Goal: Submit feedback/report problem

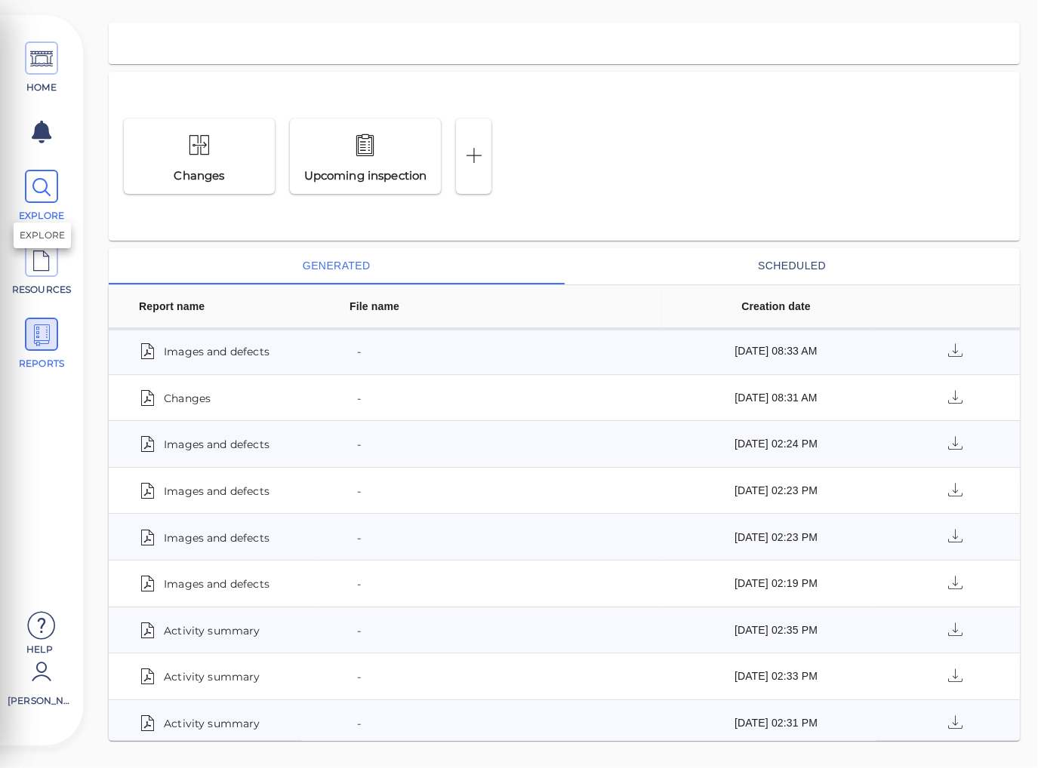
click at [45, 189] on icon at bounding box center [41, 188] width 23 height 34
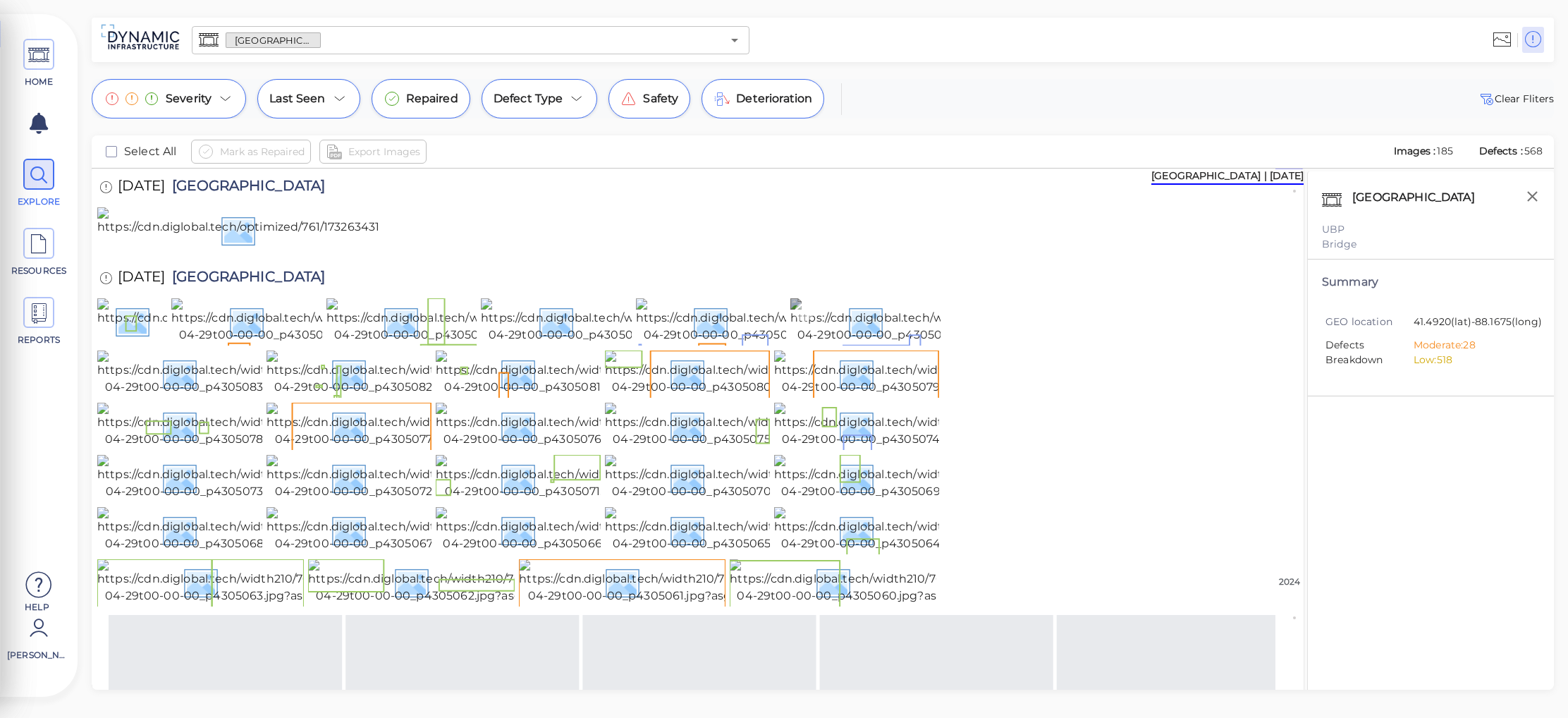
click at [866, 343] on img at bounding box center [918, 321] width 254 height 45
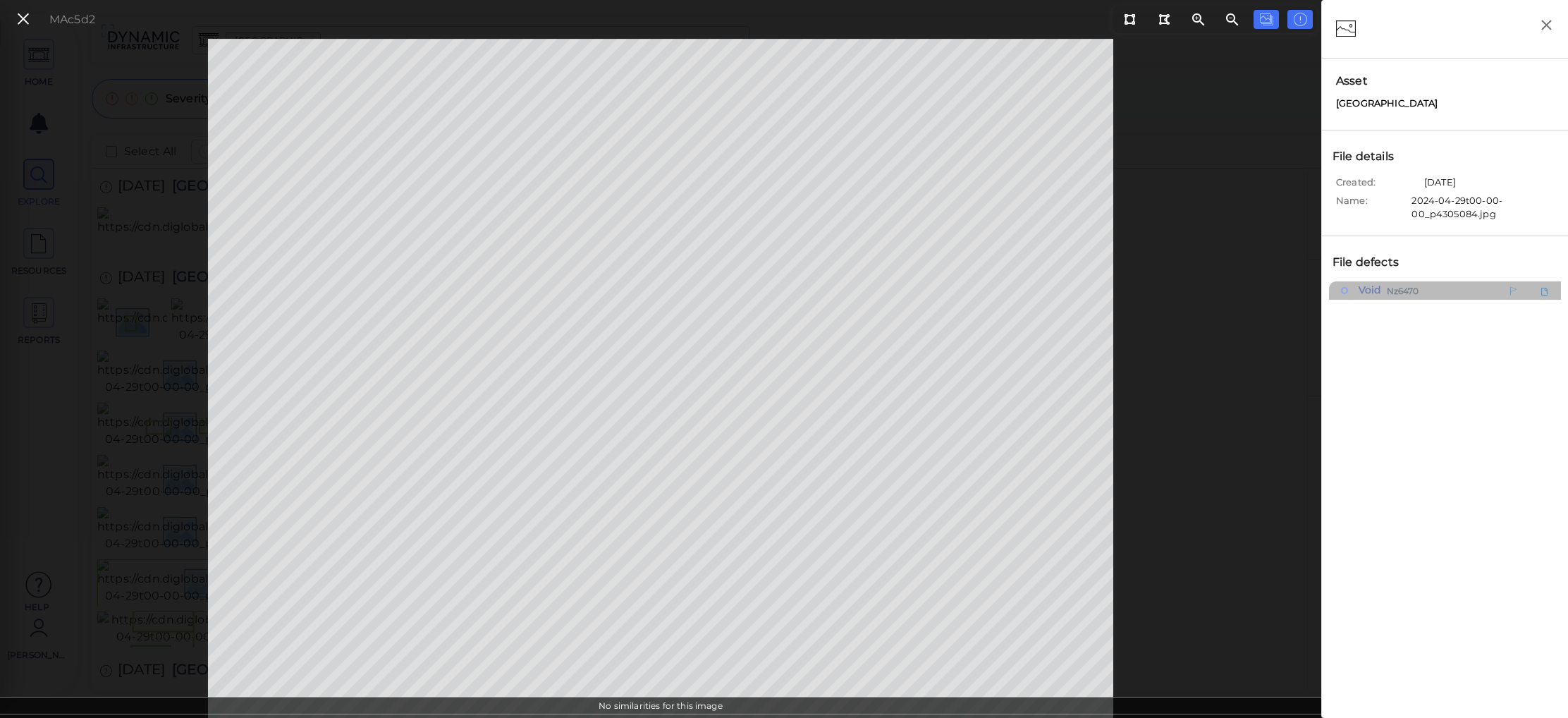
click at [969, 294] on span "Nz6470" at bounding box center [1403, 290] width 33 height 18
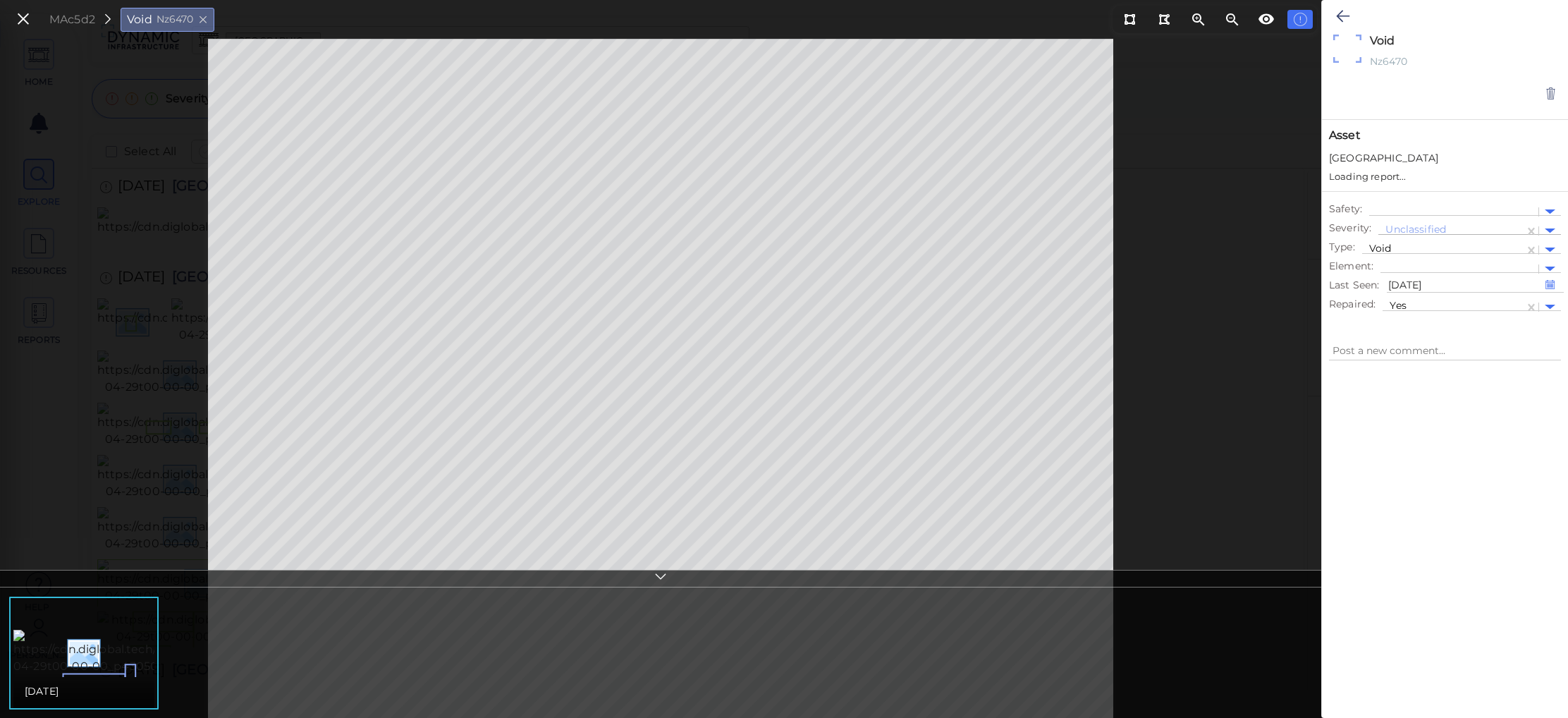
type textarea "x"
click at [30, 20] on icon at bounding box center [23, 20] width 16 height 19
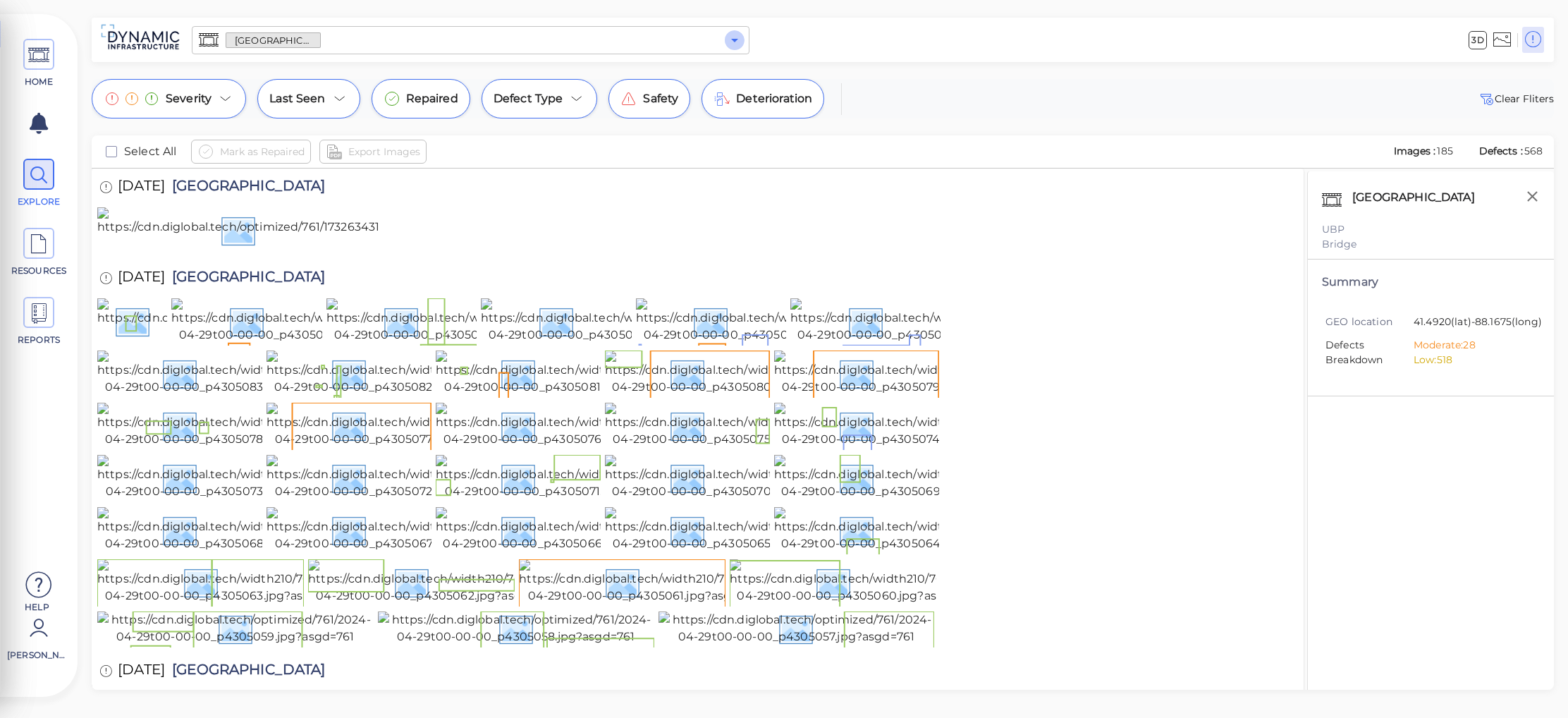
click at [735, 42] on icon "Open" at bounding box center [734, 40] width 17 height 17
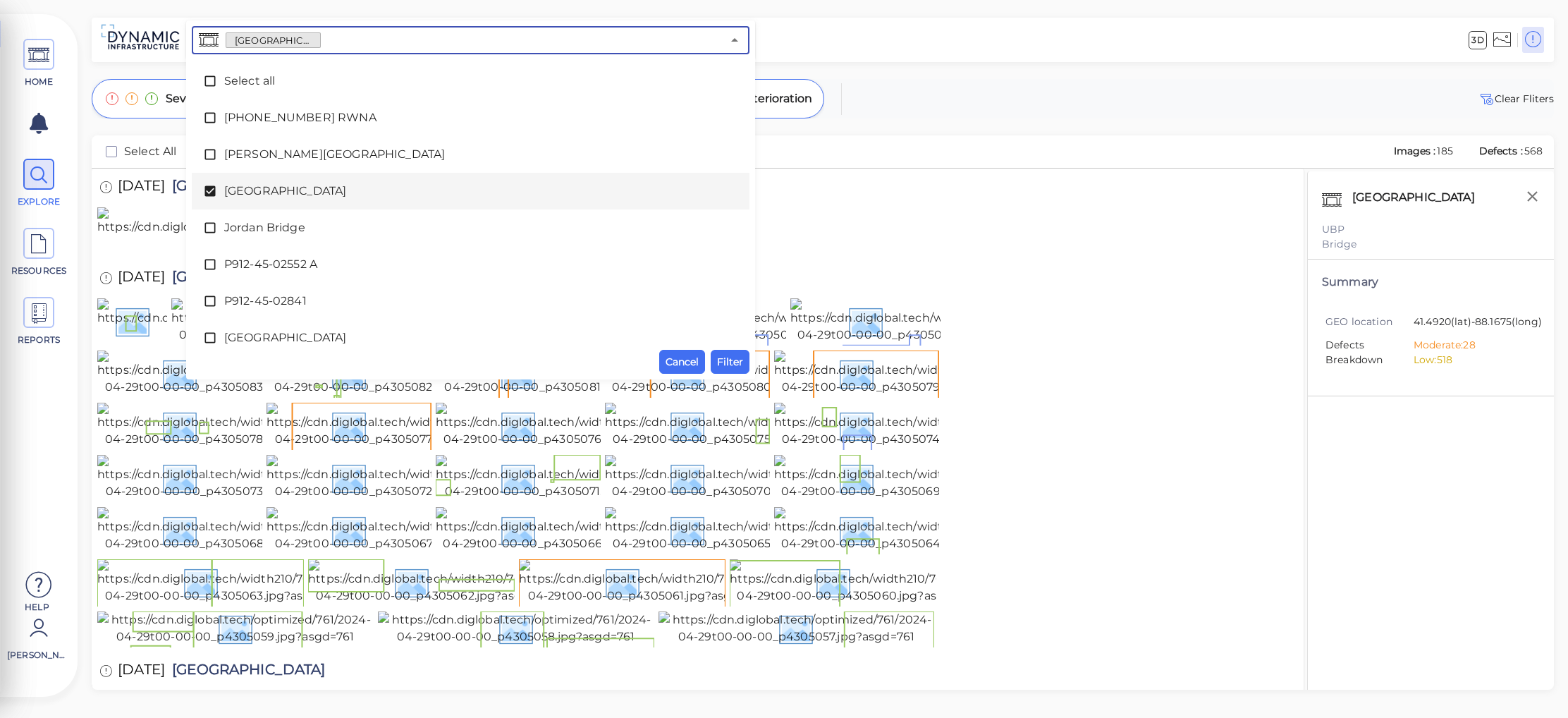
click at [210, 189] on icon at bounding box center [209, 191] width 10 height 10
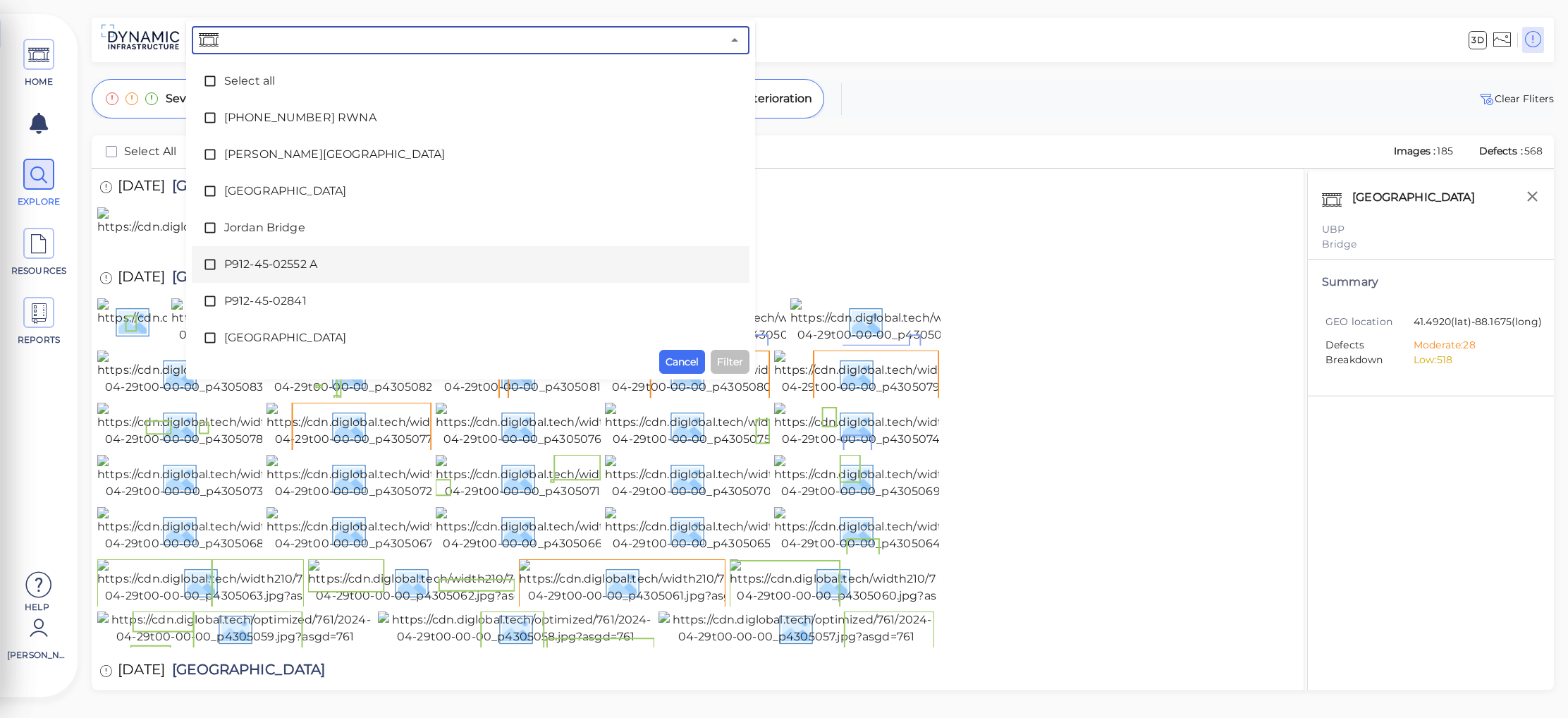
click at [211, 264] on icon at bounding box center [209, 264] width 14 height 14
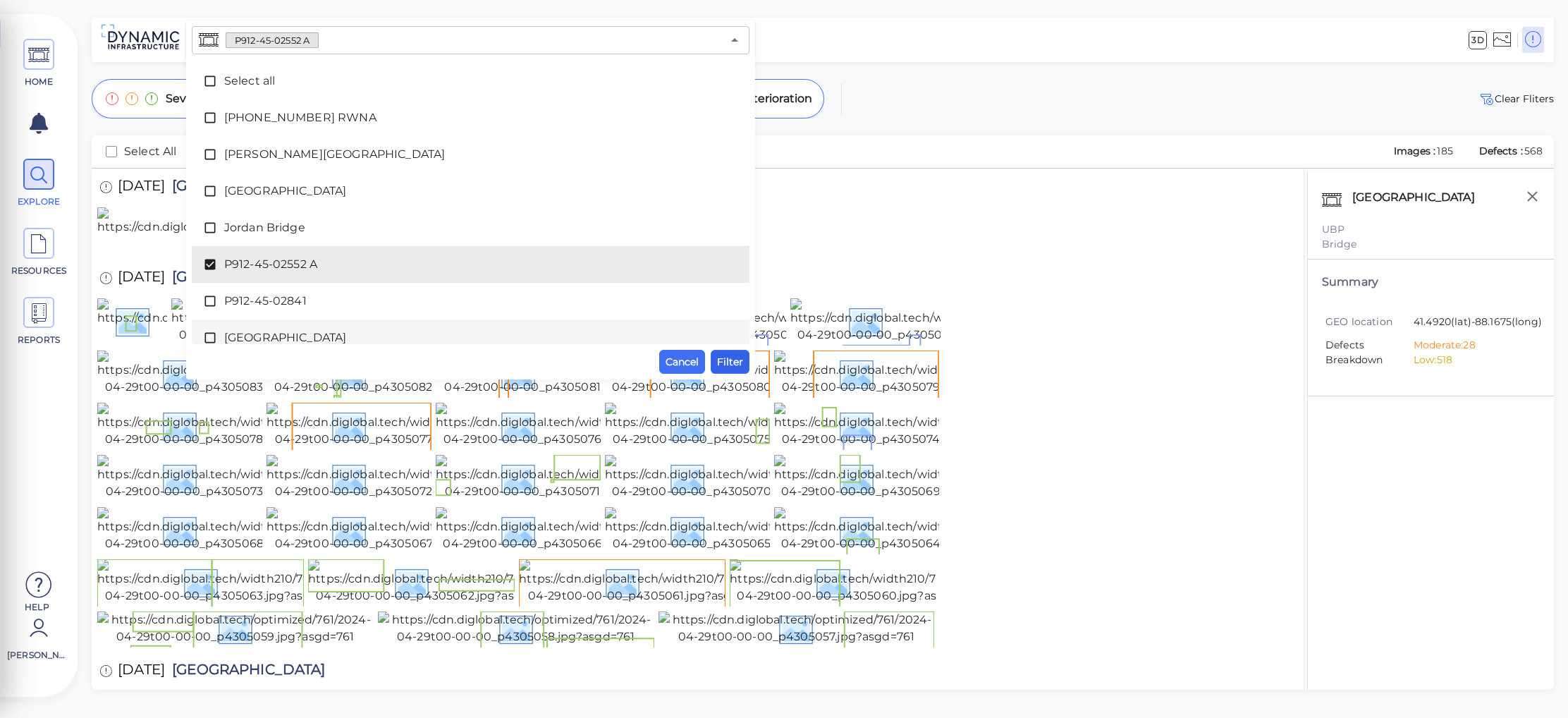
click at [722, 364] on span "Filter" at bounding box center [730, 362] width 26 height 17
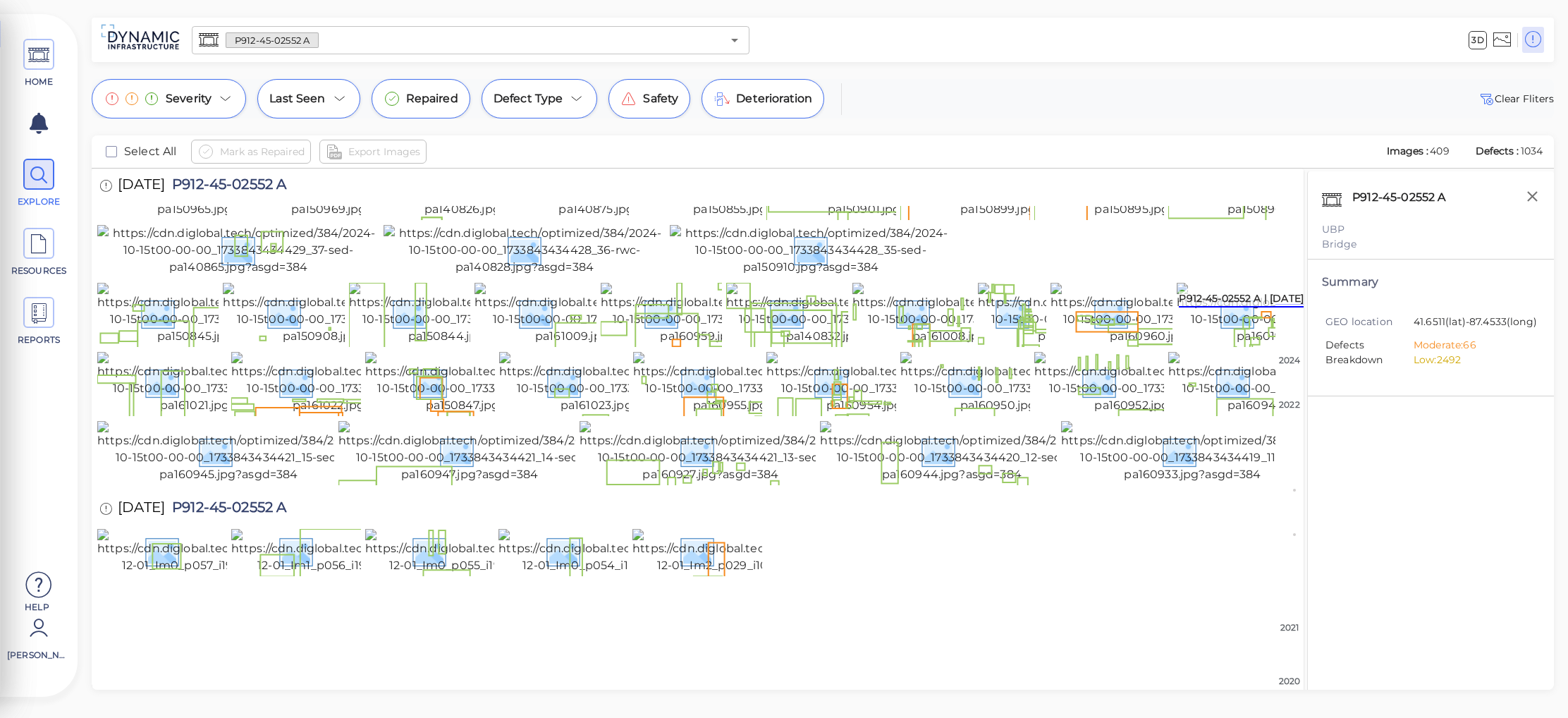
scroll to position [1729, 0]
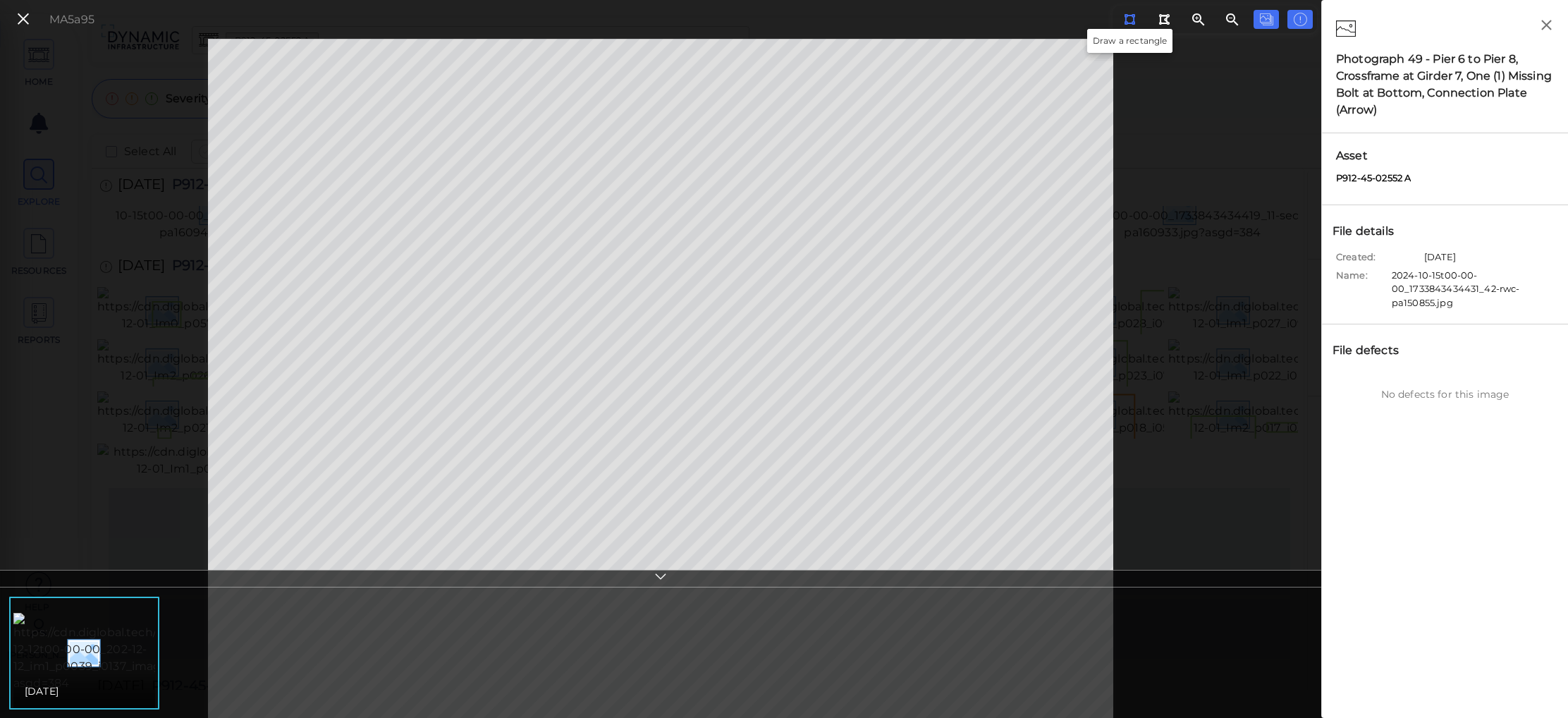
click at [969, 18] on icon at bounding box center [1130, 19] width 11 height 10
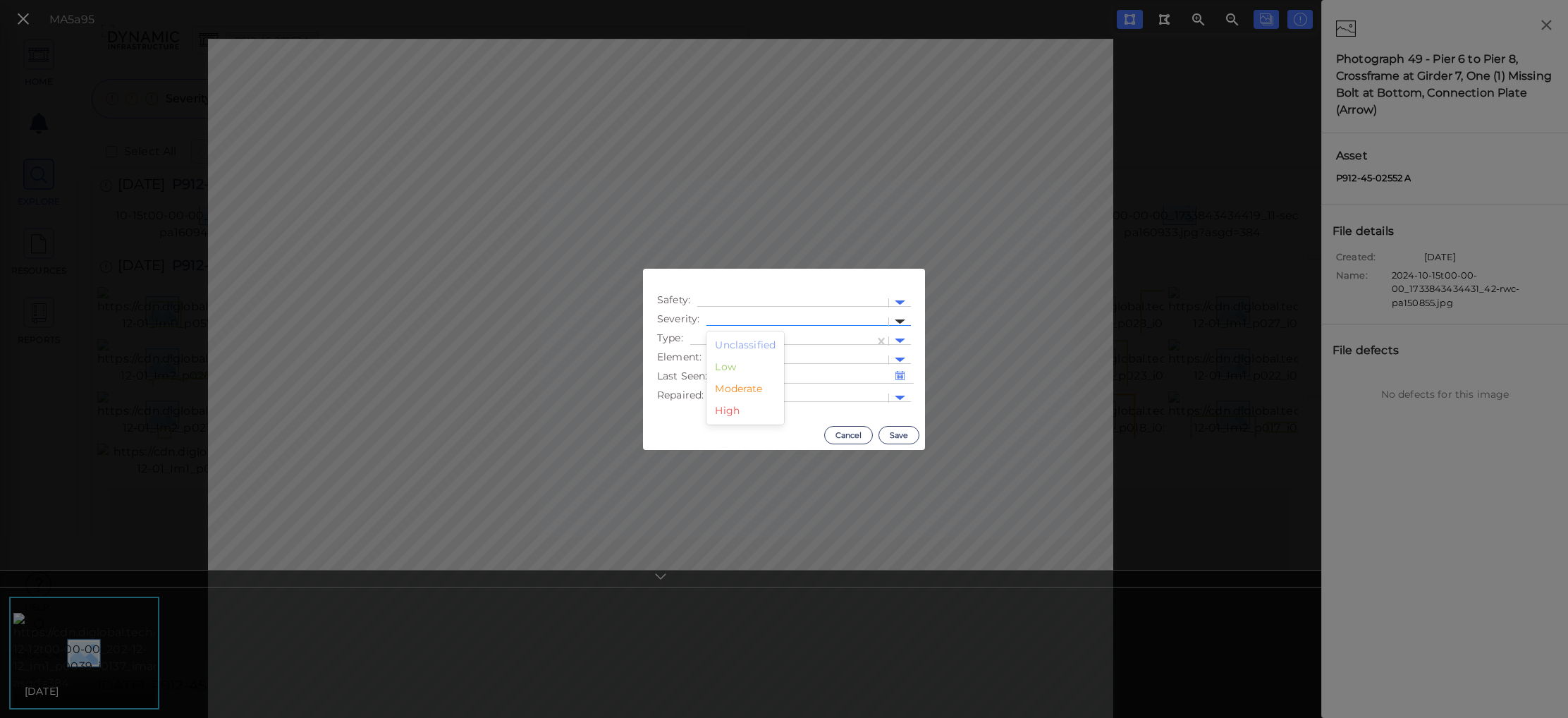
click at [898, 322] on div at bounding box center [900, 322] width 10 height 5
click at [735, 366] on div "Low" at bounding box center [745, 366] width 78 height 22
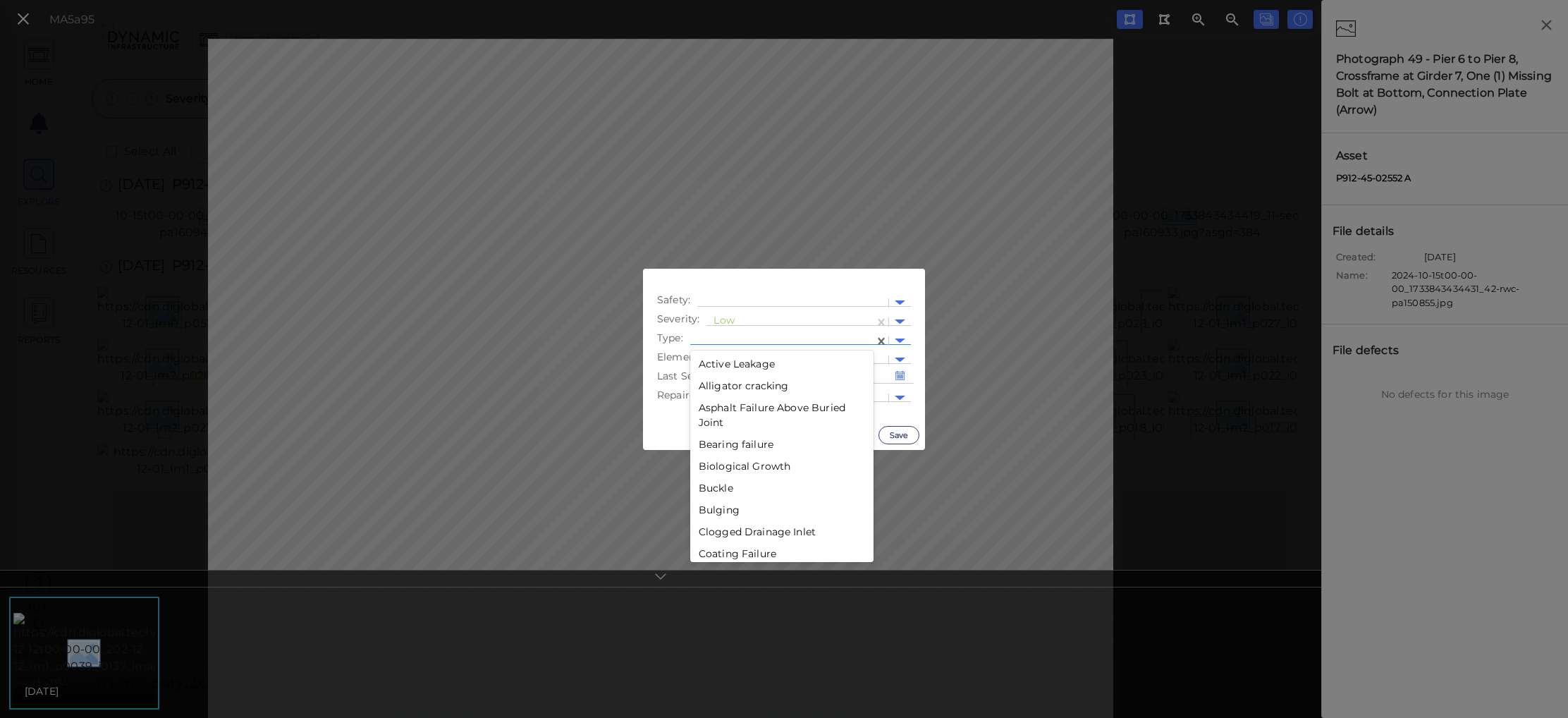
click at [776, 336] on div at bounding box center [782, 341] width 170 height 15
type input "Miss"
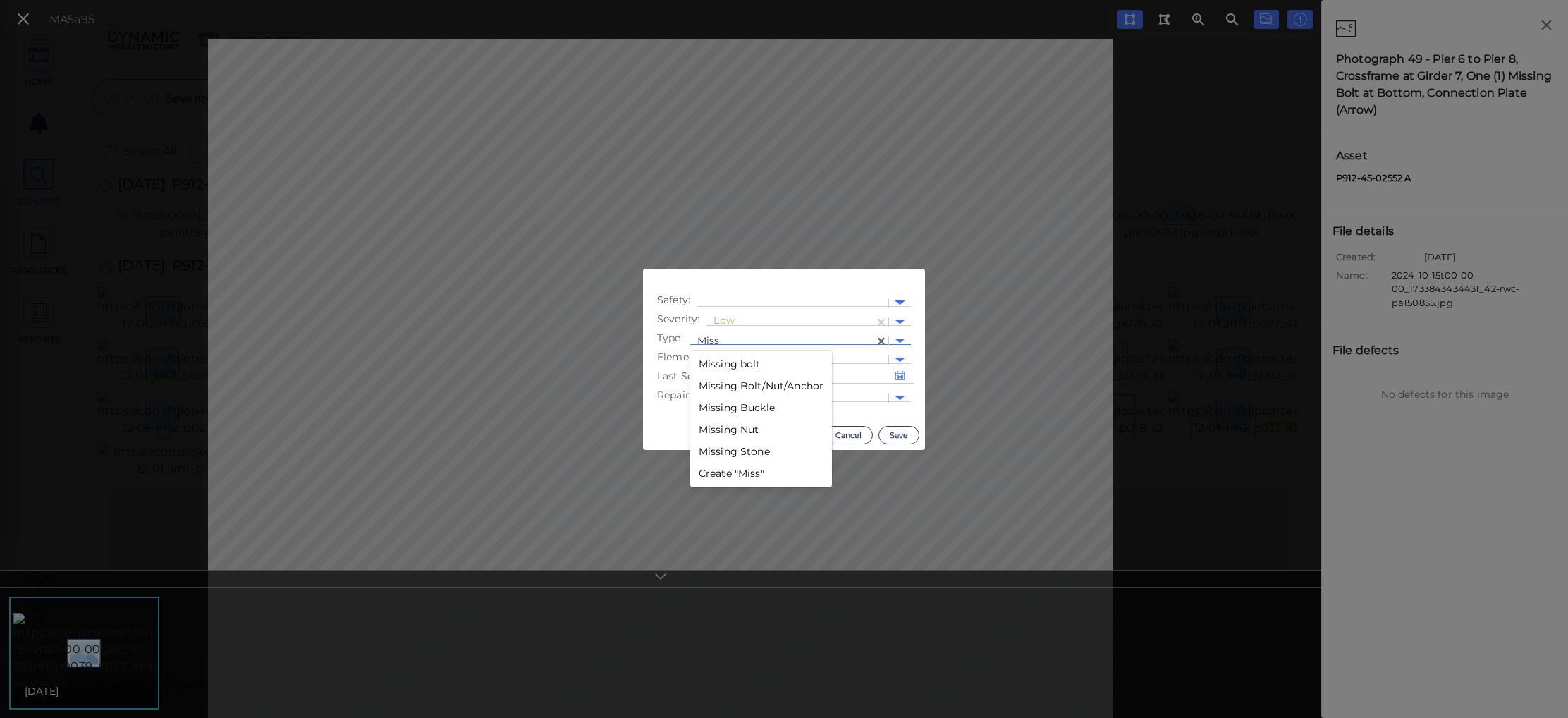
click at [765, 363] on div "Missing bolt" at bounding box center [762, 364] width 142 height 22
click at [730, 356] on div at bounding box center [798, 360] width 165 height 15
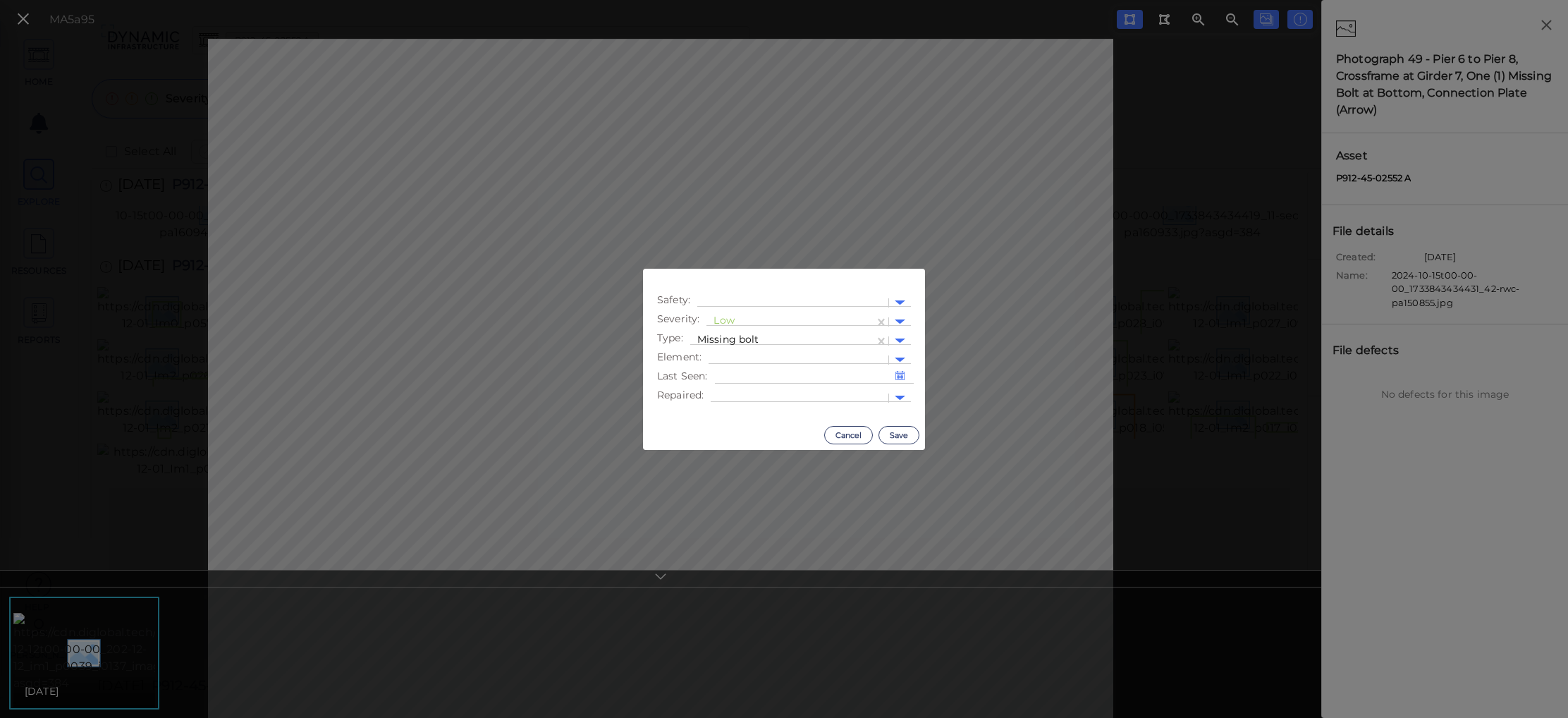
click at [836, 286] on div "Safety : Severity : Low Type : Missing bolt Element : Last Seen : Repaired :" at bounding box center [784, 344] width 282 height 151
click at [896, 438] on button "Save" at bounding box center [899, 436] width 41 height 19
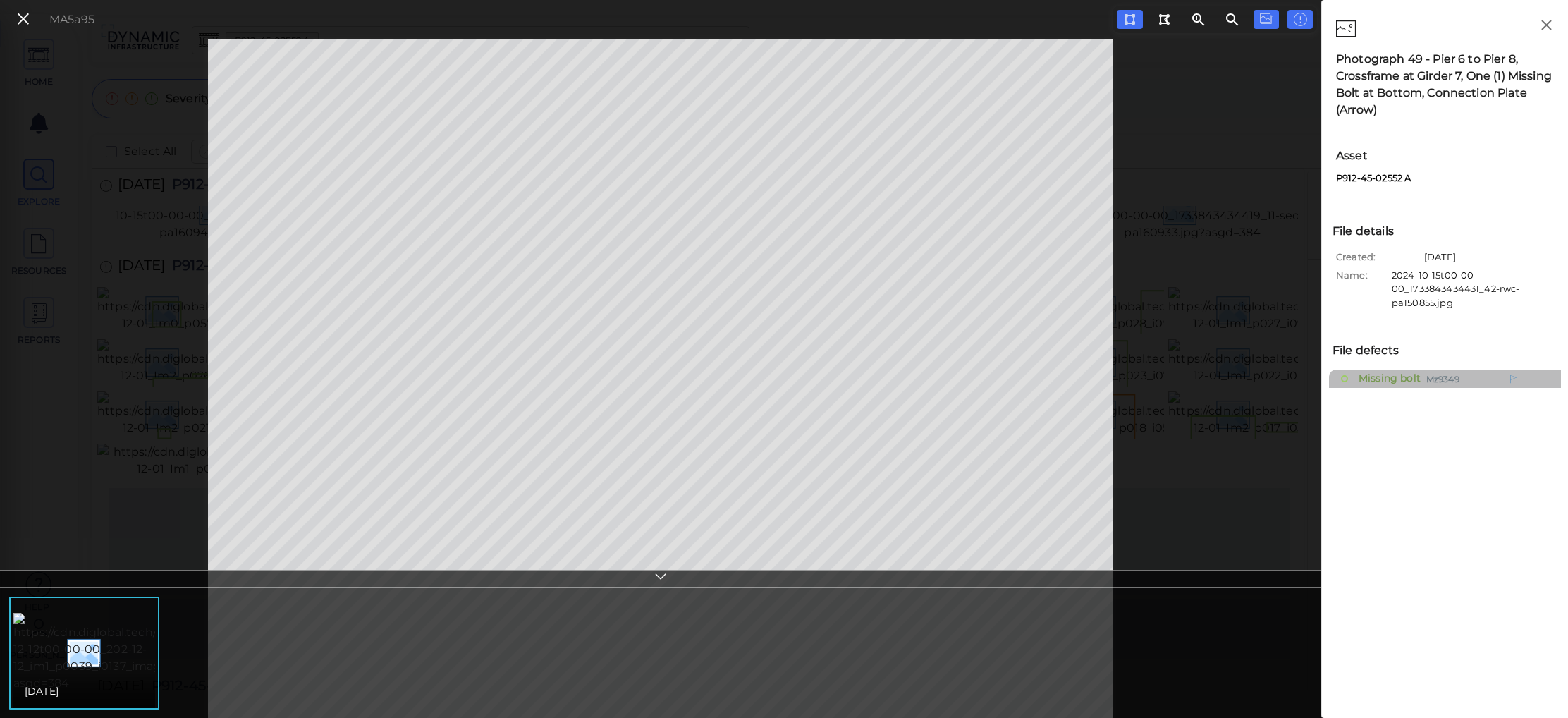
click at [969, 373] on span "Missing bolt" at bounding box center [1388, 379] width 65 height 18
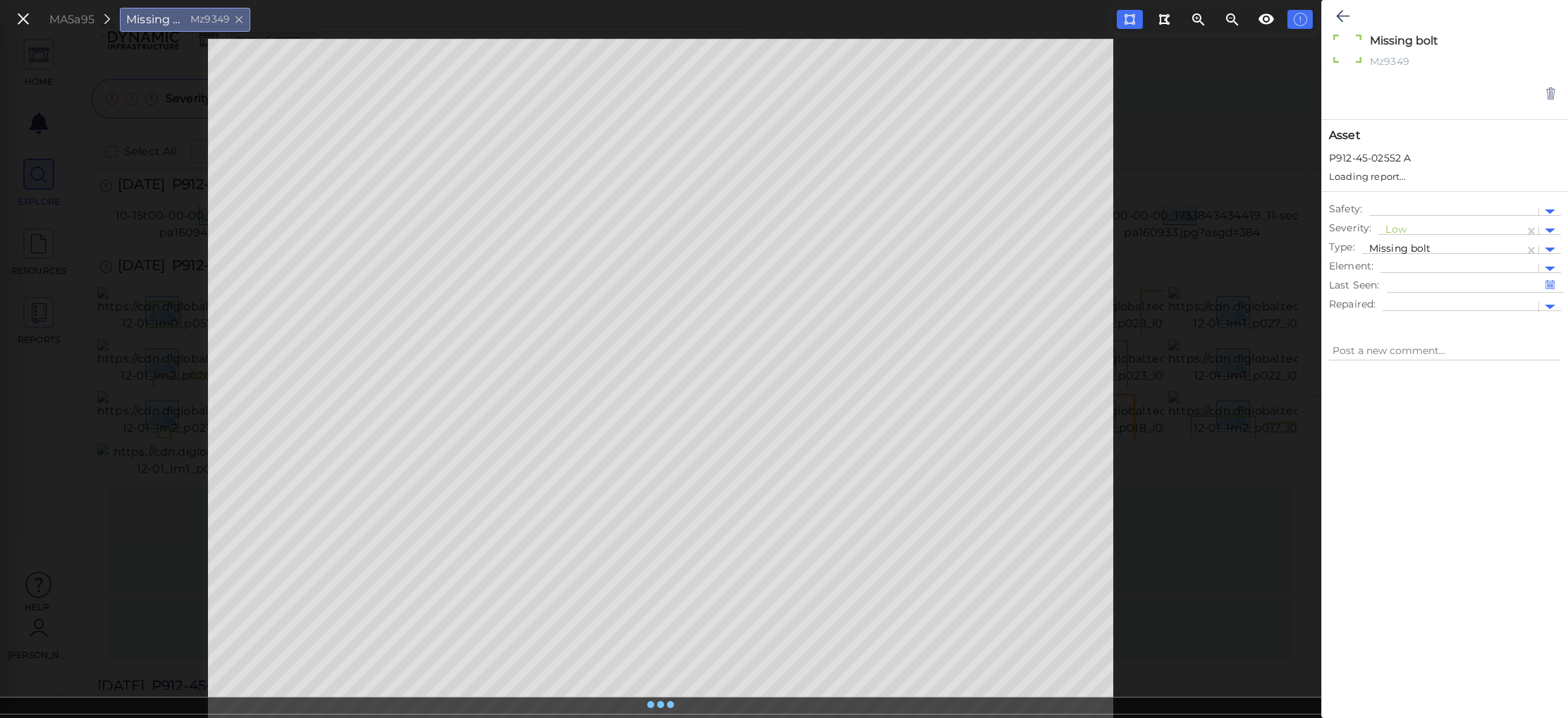
type textarea "x"
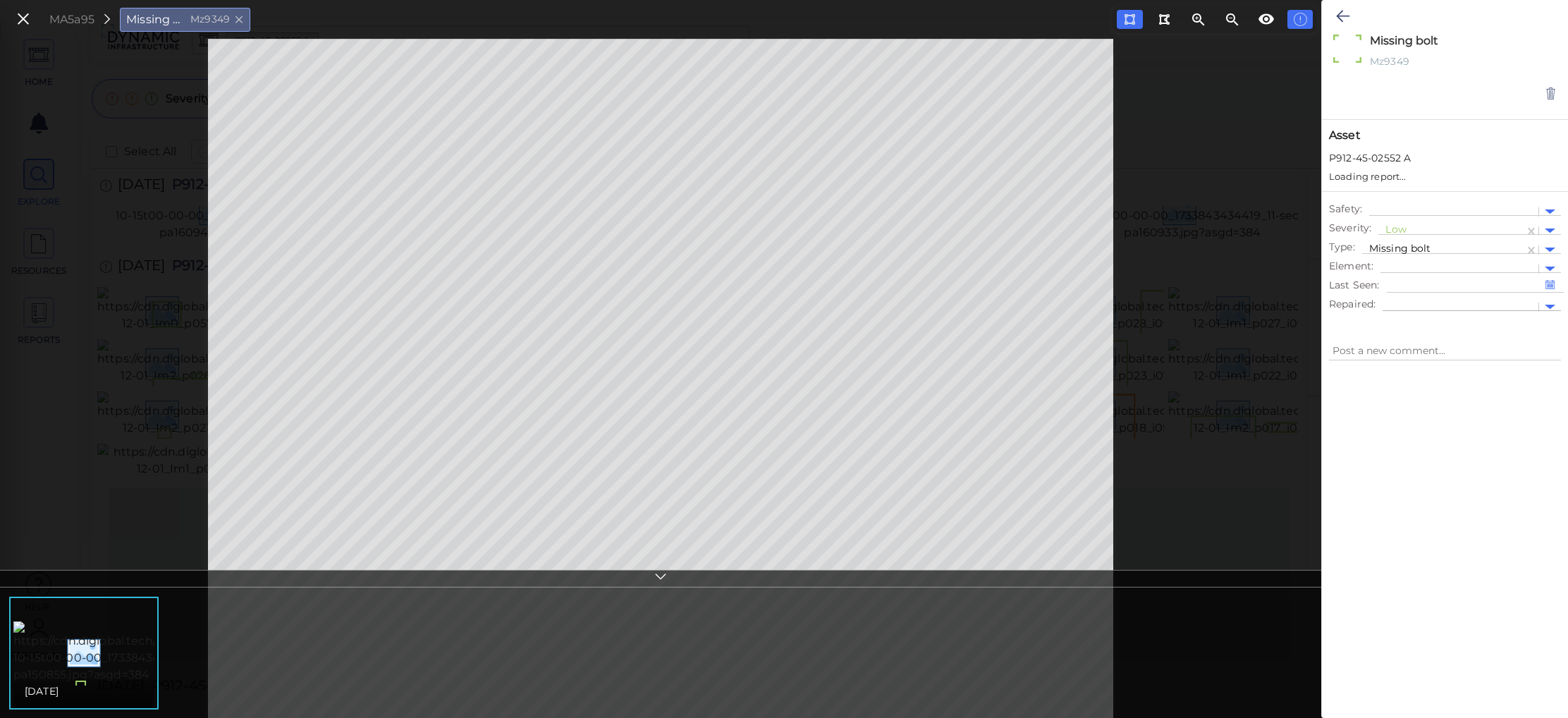
type textarea "x"
click at [969, 251] on div at bounding box center [1460, 256] width 144 height 15
click at [969, 254] on div at bounding box center [1549, 255] width 10 height 5
click at [969, 251] on div at bounding box center [1549, 255] width 21 height 16
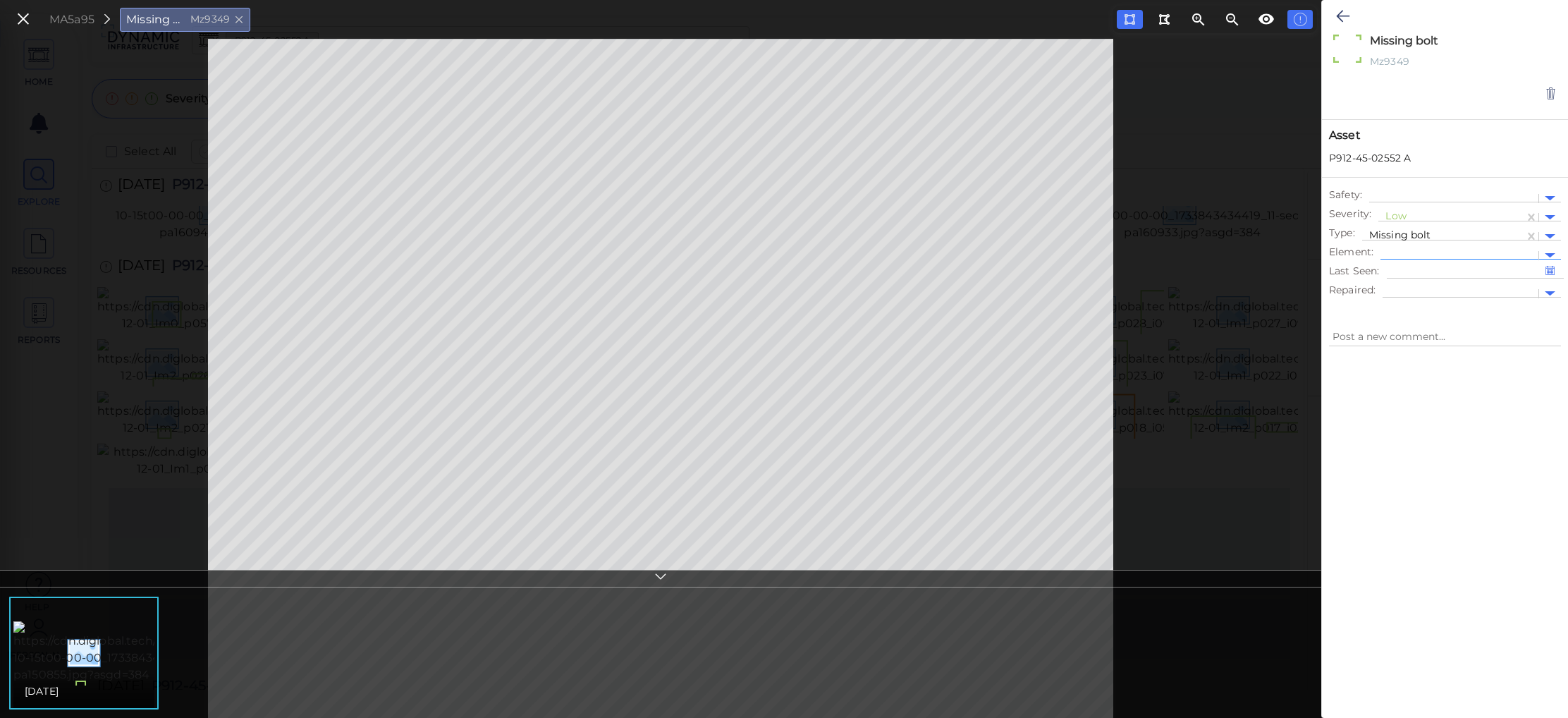
click at [969, 251] on div at bounding box center [1549, 255] width 21 height 16
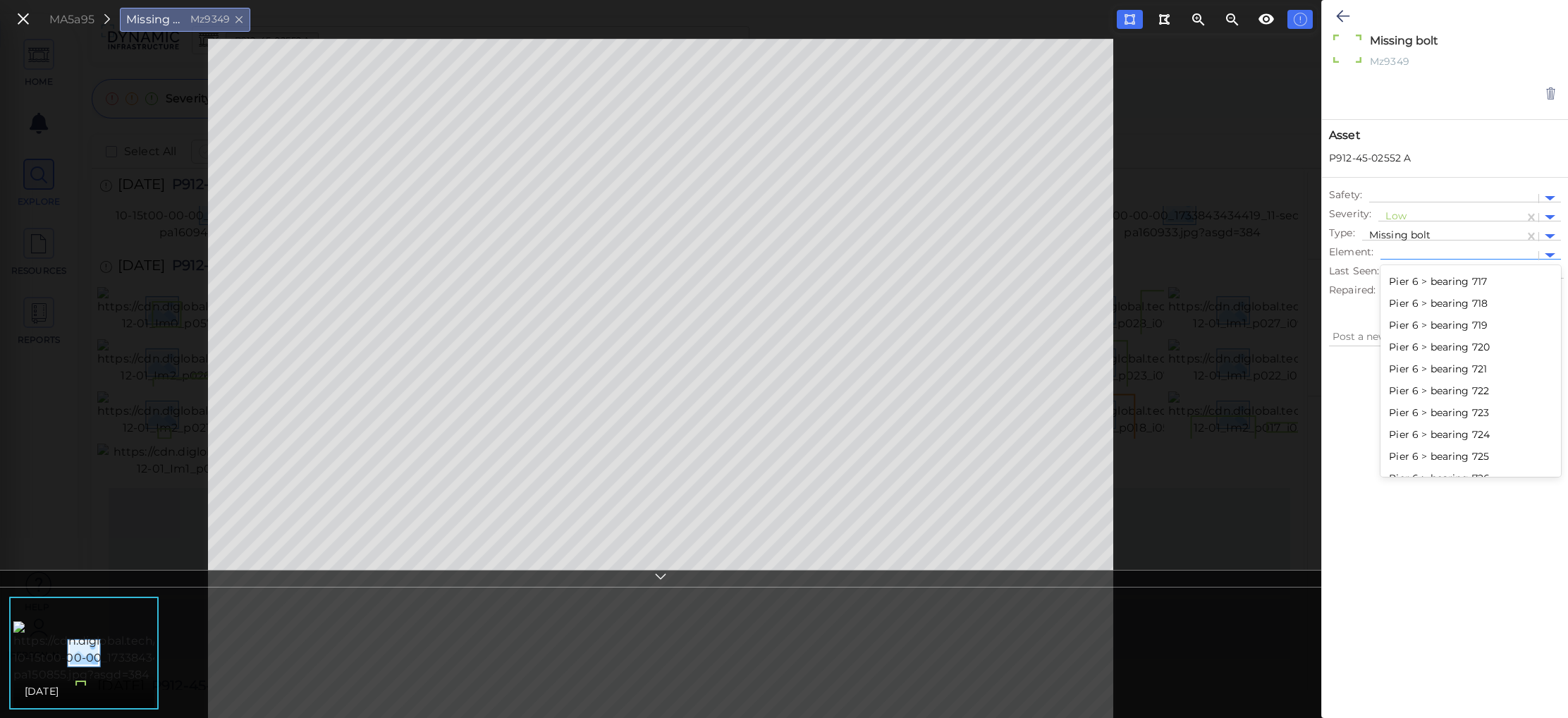
scroll to position [30949, 0]
click at [969, 415] on div at bounding box center [1445, 522] width 246 height 332
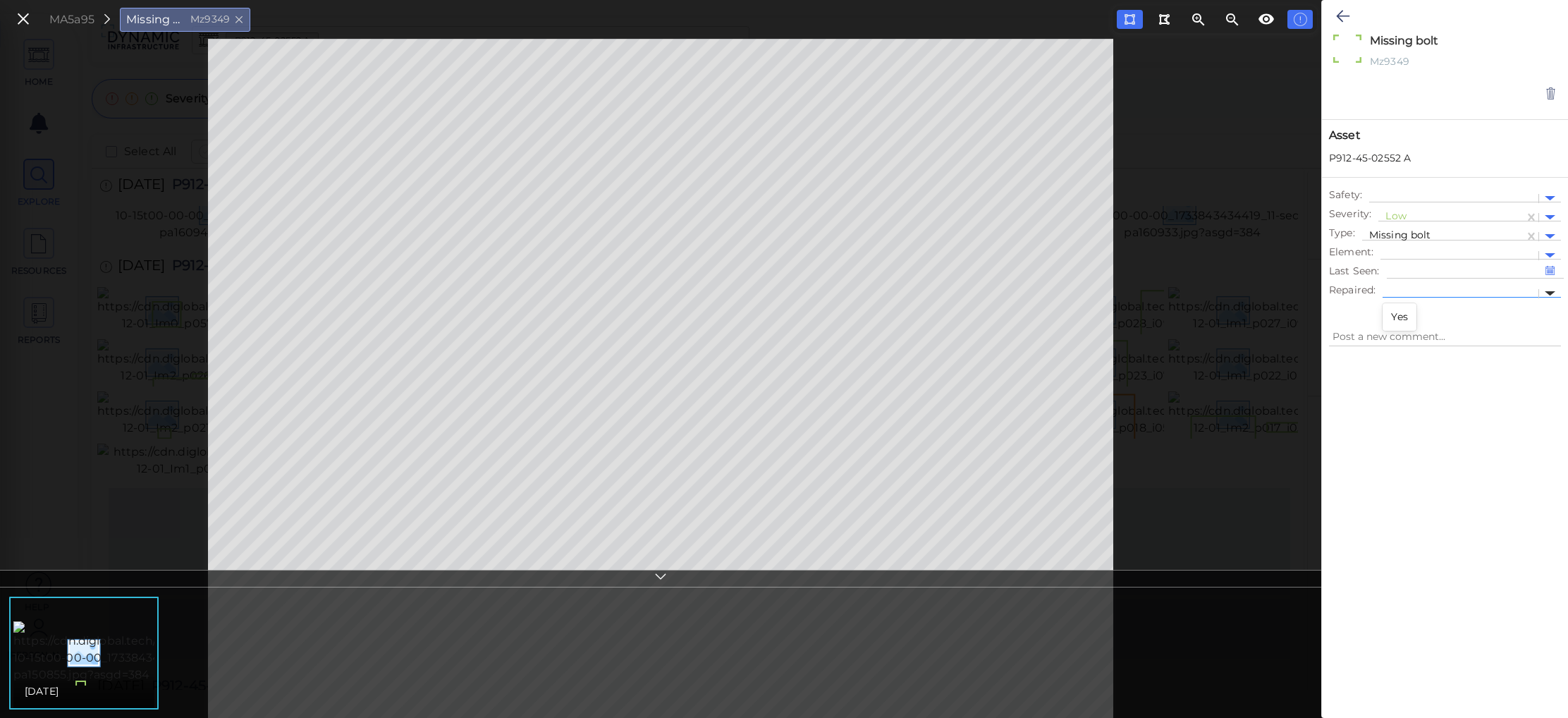
click at [969, 292] on div at bounding box center [1549, 294] width 10 height 5
click at [969, 458] on div "MA5a95 Missing bolt Mz9349" at bounding box center [661, 379] width 1321 height 680
click at [27, 22] on icon at bounding box center [23, 20] width 16 height 19
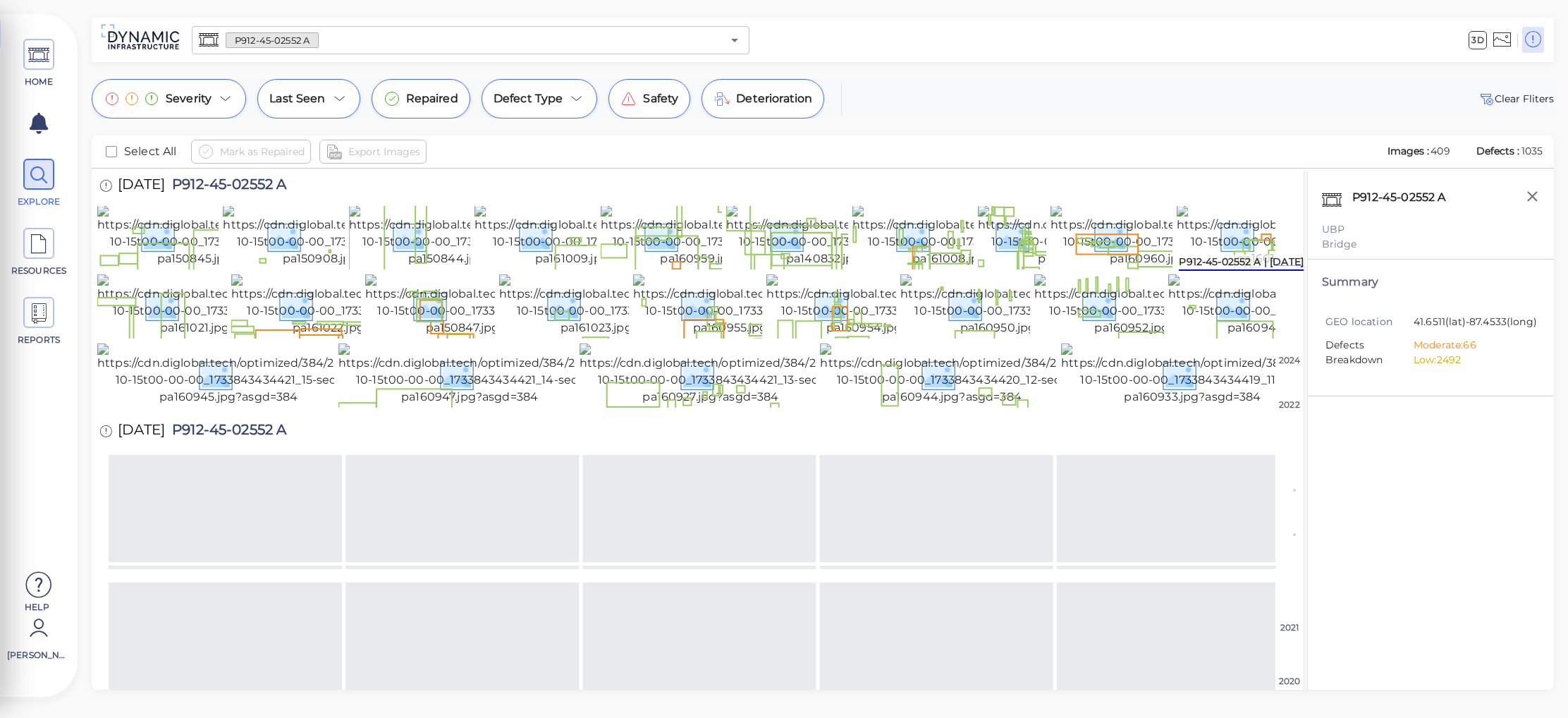
scroll to position [660, 0]
